Goal: Task Accomplishment & Management: Complete application form

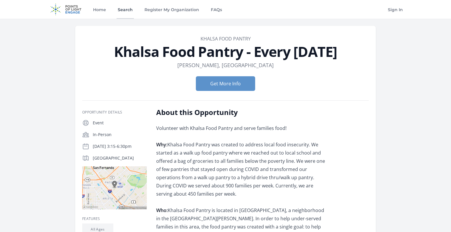
click at [124, 11] on link "Search" at bounding box center [125, 9] width 17 height 19
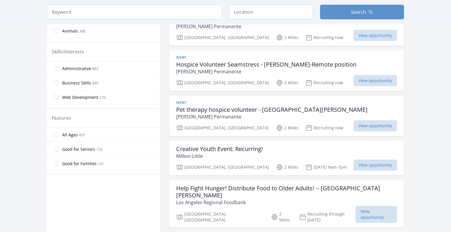
scroll to position [242, 0]
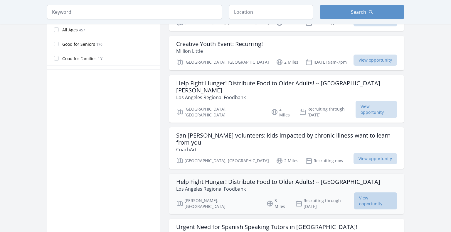
scroll to position [350, 0]
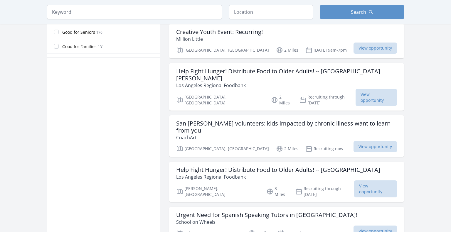
click at [433, 122] on main "Keyword Location Search Active filters Clear filters" at bounding box center [225, 155] width 451 height 973
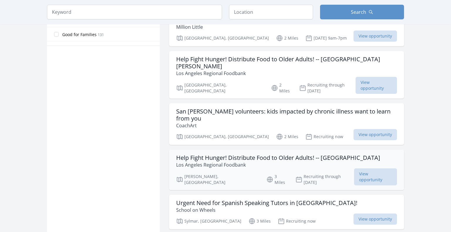
scroll to position [362, 0]
click at [133, 148] on div "Active filters Clear filters In-Person or Remote: Remote In-Person All Commitme…" at bounding box center [103, 157] width 113 height 944
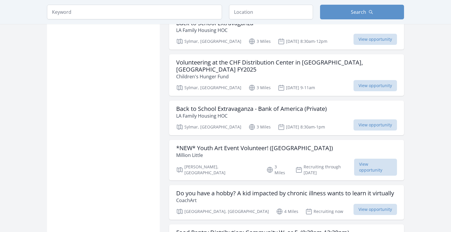
scroll to position [661, 0]
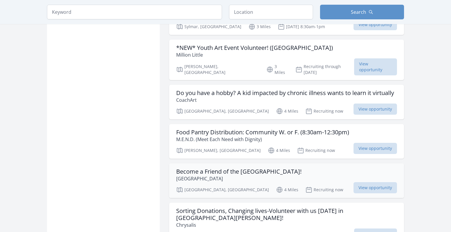
scroll to position [764, 0]
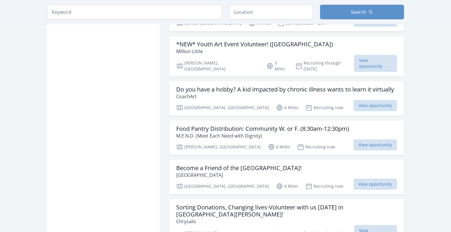
click at [69, 132] on div "Active filters Clear filters In-Person or Remote: Remote In-Person All Commitme…" at bounding box center [103, 195] width 113 height 1825
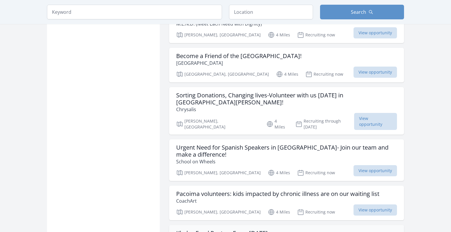
scroll to position [881, 0]
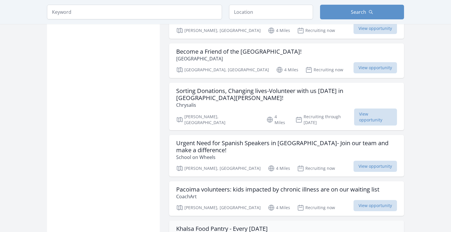
click at [114, 112] on div "Active filters Clear filters In-Person or Remote: Remote In-Person All Commitme…" at bounding box center [225, 77] width 357 height 1830
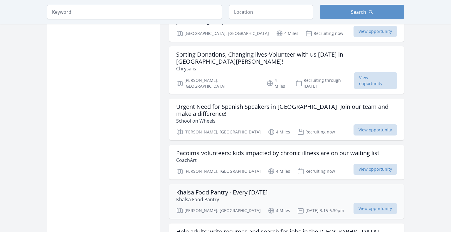
scroll to position [917, 0]
click at [238, 189] on h3 "Khalsa Food Pantry - Every Friday" at bounding box center [222, 192] width 92 height 7
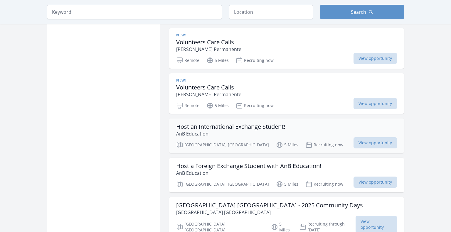
scroll to position [1527, 0]
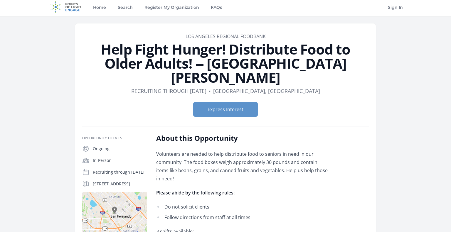
scroll to position [3, 0]
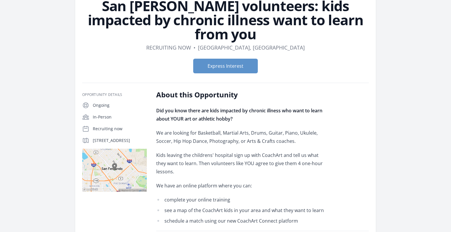
scroll to position [49, 0]
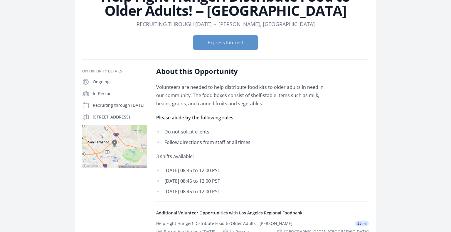
scroll to position [55, 0]
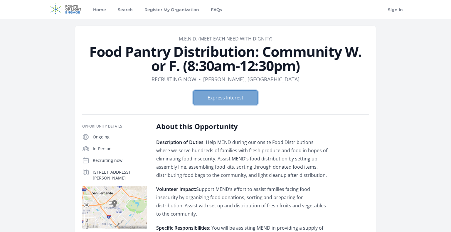
click at [244, 95] on button "Express Interest" at bounding box center [225, 97] width 65 height 15
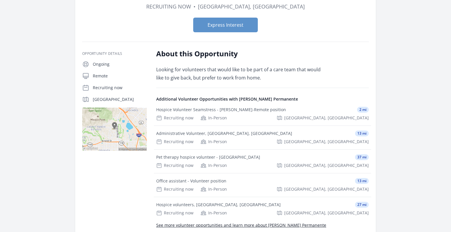
scroll to position [59, 0]
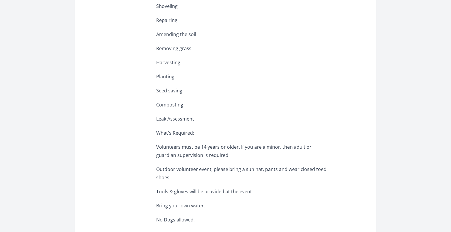
scroll to position [478, 0]
